Goal: Information Seeking & Learning: Learn about a topic

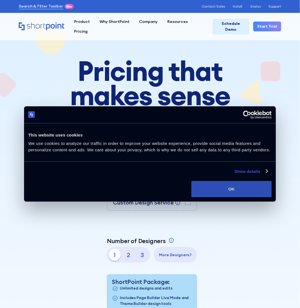
click at [260, 188] on button "OK" at bounding box center [232, 189] width 80 height 16
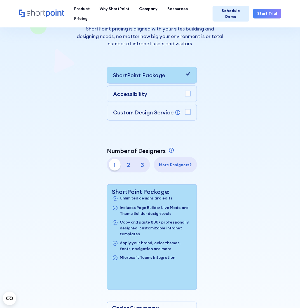
scroll to position [98, 0]
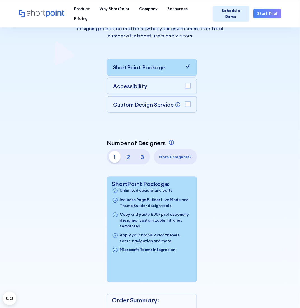
click at [123, 159] on p "2" at bounding box center [129, 157] width 12 height 12
click at [109, 155] on p "1" at bounding box center [115, 157] width 12 height 12
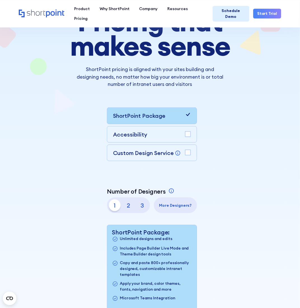
scroll to position [63, 0]
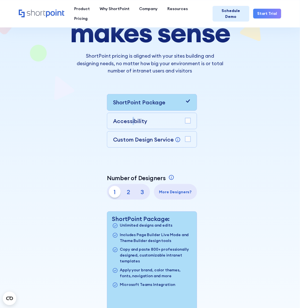
click at [113, 123] on p "Accessibility" at bounding box center [130, 121] width 34 height 8
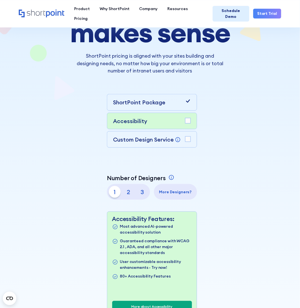
drag, startPoint x: 45, startPoint y: 123, endPoint x: 99, endPoint y: 122, distance: 54.1
click at [185, 122] on rect at bounding box center [187, 120] width 5 height 5
click at [185, 139] on rect at bounding box center [187, 139] width 5 height 5
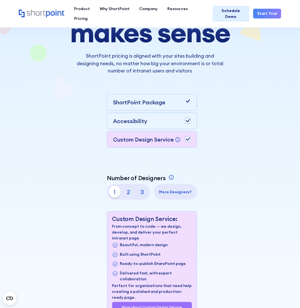
click at [185, 122] on rect at bounding box center [187, 120] width 5 height 5
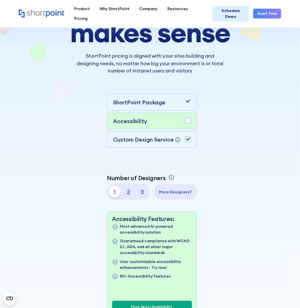
click at [107, 144] on div "Custom Design Service Bring your dream design to life with our Custom Design Se…" at bounding box center [152, 139] width 90 height 17
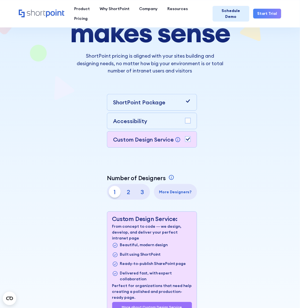
click at [186, 139] on icon at bounding box center [188, 139] width 4 height 3
click at [123, 191] on p "2" at bounding box center [129, 192] width 12 height 12
